Goal: Information Seeking & Learning: Learn about a topic

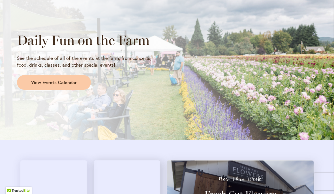
scroll to position [490, 0]
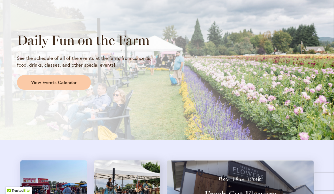
click at [74, 80] on span "View Events Calendar" at bounding box center [54, 83] width 46 height 7
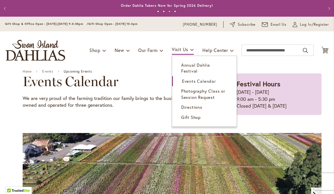
click at [194, 104] on span "Directions" at bounding box center [191, 107] width 21 height 6
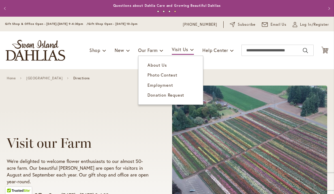
click at [163, 64] on span "About Us" at bounding box center [156, 65] width 19 height 6
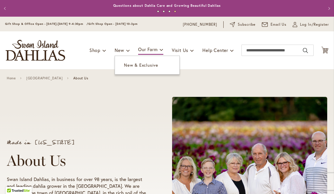
click at [159, 66] on link "New & Exclusive" at bounding box center [147, 65] width 65 height 10
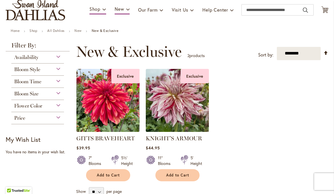
scroll to position [40, 0]
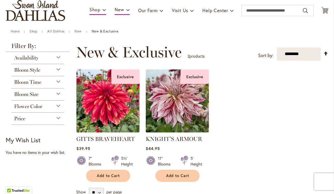
click at [59, 118] on div "Price" at bounding box center [37, 117] width 53 height 9
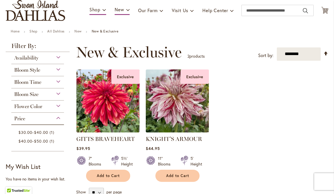
click at [255, 120] on ol "Exclusive GITTS BRAVEHEART $39.95 7" Blooms 5½' Height Add to Cart" at bounding box center [202, 125] width 252 height 113
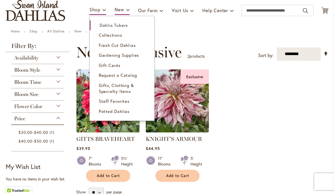
click at [131, 45] on span "Fresh Cut Dahlias" at bounding box center [117, 45] width 37 height 6
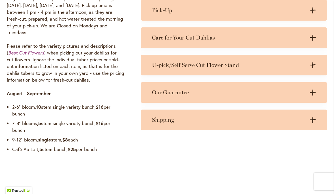
scroll to position [492, 0]
click at [310, 65] on icon ".cls-1 { fill: #3c2616; stroke-width: 0px; }" at bounding box center [313, 65] width 6 height 6
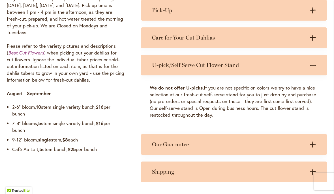
click at [313, 11] on icon ".cls-1 { fill: #3c2616; stroke-width: 0px; }" at bounding box center [313, 10] width 6 height 6
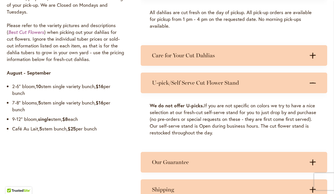
scroll to position [512, 0]
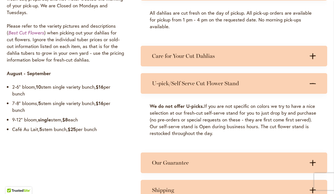
click at [313, 53] on icon ".cls-1 { fill: #3c2616; stroke-width: 0px; }" at bounding box center [313, 56] width 6 height 6
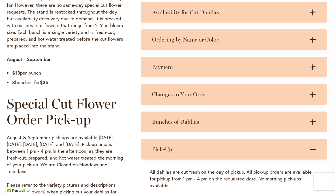
scroll to position [352, 0]
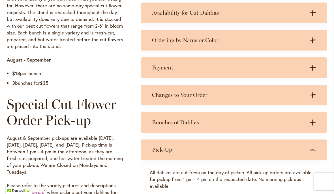
click at [314, 123] on icon ".cls-1 { fill: #3c2616; stroke-width: 0px; }" at bounding box center [313, 123] width 6 height 6
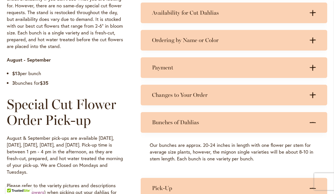
click at [312, 17] on div "Availability for Cut Dahlias .cls-1 { fill: #3c2616; stroke-width: 0px; } .cls-…" at bounding box center [234, 13] width 186 height 21
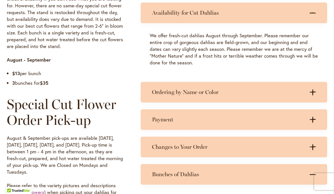
click at [311, 94] on icon ".cls-1 { fill: #3c2616; stroke-width: 0px; }" at bounding box center [313, 92] width 6 height 6
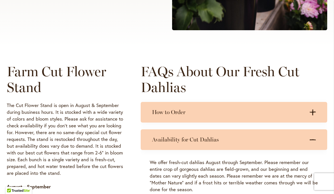
scroll to position [224, 0]
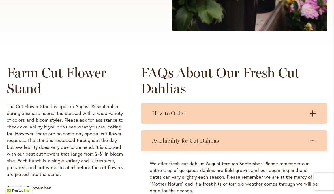
click at [310, 113] on icon at bounding box center [313, 114] width 6 height 6
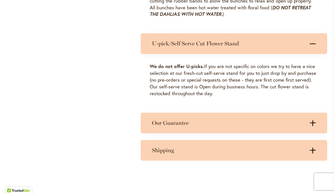
scroll to position [813, 0]
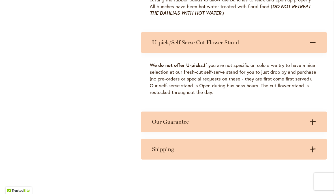
click at [312, 119] on icon ".cls-1 { fill: #3c2616; stroke-width: 0px; }" at bounding box center [313, 122] width 6 height 6
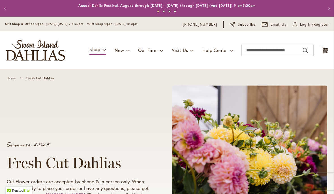
scroll to position [0, 0]
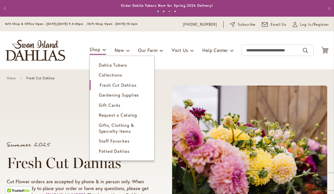
click at [124, 150] on span "Potted Dahlias" at bounding box center [114, 152] width 31 height 6
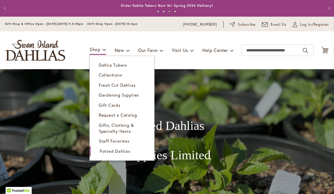
click at [116, 76] on span "Collections" at bounding box center [110, 75] width 23 height 6
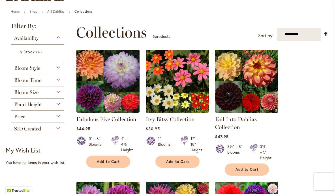
scroll to position [60, 0]
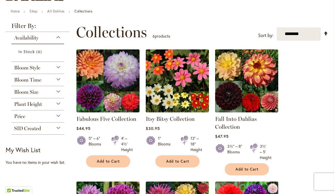
click at [328, 34] on link "Set Descending Direction" at bounding box center [325, 33] width 5 height 7
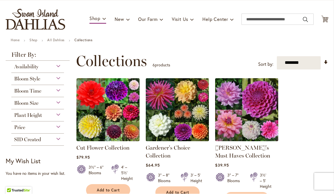
scroll to position [32, 0]
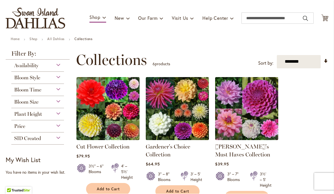
click at [307, 62] on select "**********" at bounding box center [299, 61] width 44 height 13
select select "**********"
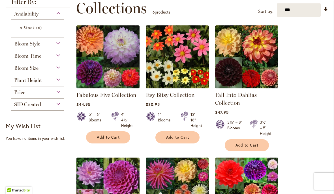
scroll to position [85, 0]
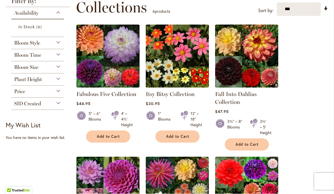
click at [55, 82] on div "Plant Height" at bounding box center [37, 78] width 53 height 9
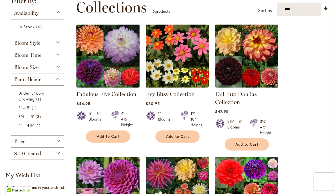
click at [40, 97] on link "Under 3' Low Growing 1 item" at bounding box center [38, 97] width 40 height 12
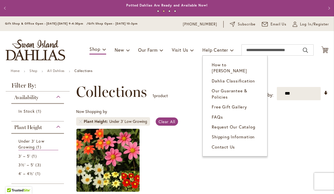
click at [245, 65] on span "How to [PERSON_NAME]" at bounding box center [229, 68] width 35 height 12
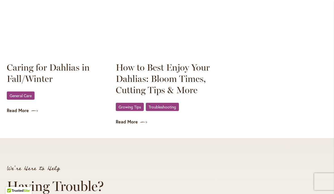
scroll to position [866, 0]
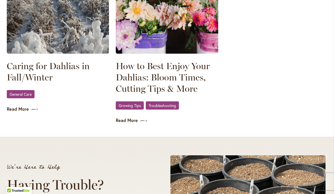
click at [20, 93] on span "General Care" at bounding box center [21, 95] width 22 height 4
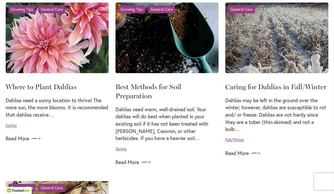
scroll to position [481, 0]
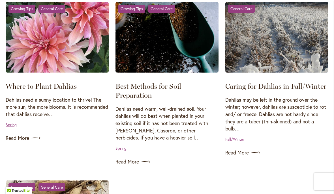
click at [247, 150] on link "Read More" at bounding box center [276, 153] width 103 height 9
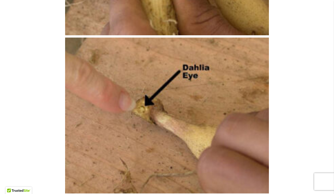
scroll to position [1305, 0]
